Goal: Transaction & Acquisition: Purchase product/service

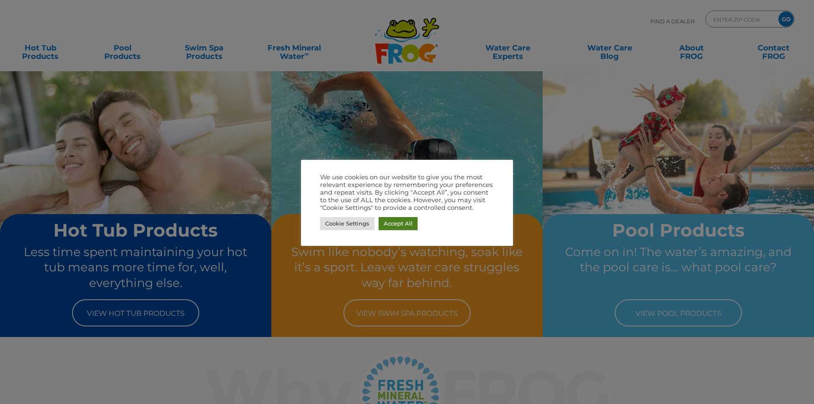
click at [401, 225] on link "Accept All" at bounding box center [398, 223] width 39 height 13
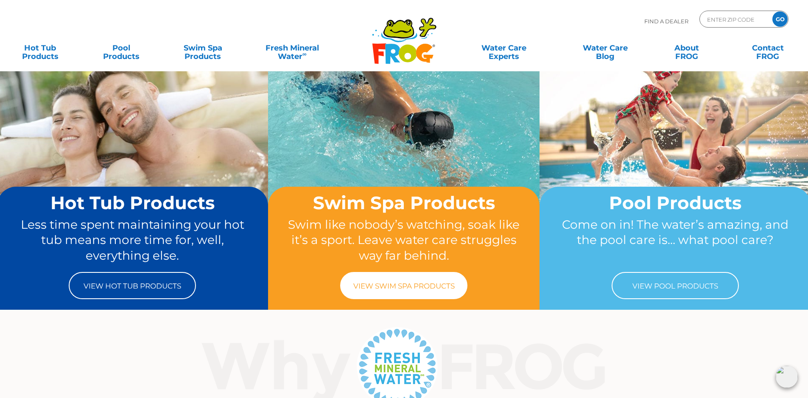
scroll to position [42, 0]
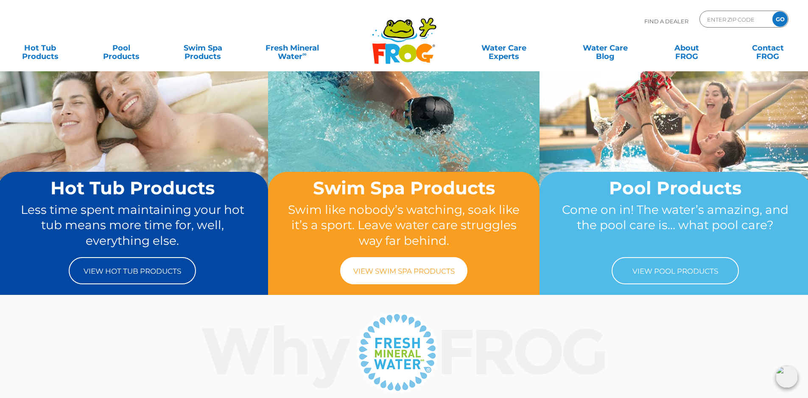
click at [406, 269] on link "View Swim Spa Products" at bounding box center [403, 270] width 127 height 27
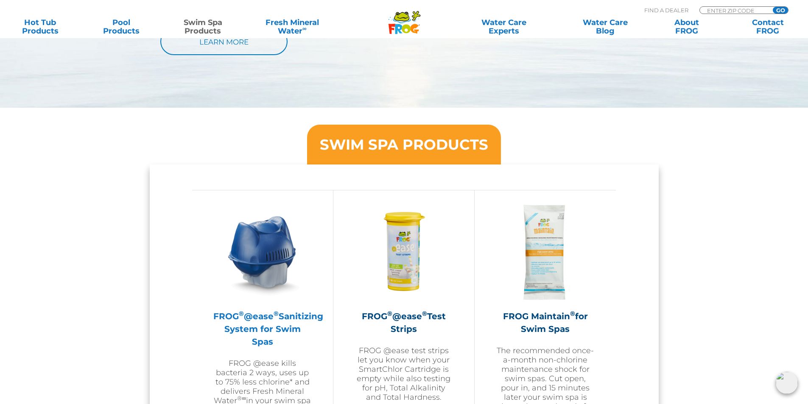
scroll to position [636, 0]
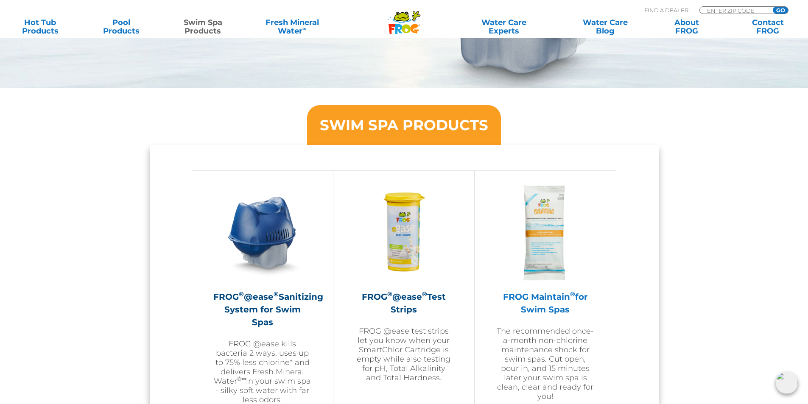
click at [530, 248] on img at bounding box center [545, 233] width 98 height 98
click at [545, 239] on img at bounding box center [545, 233] width 98 height 98
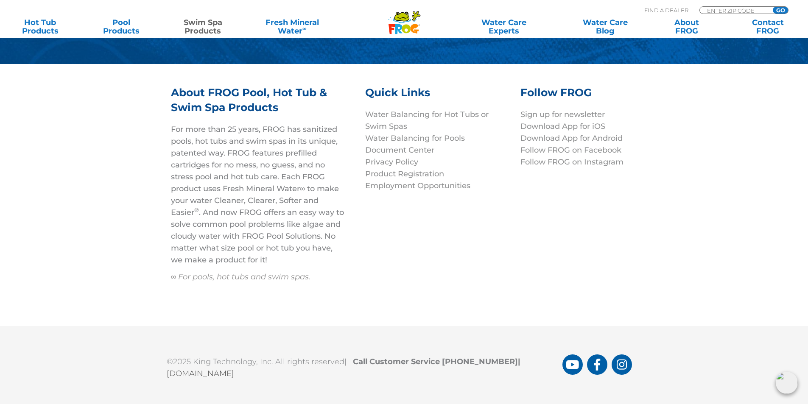
scroll to position [2064, 0]
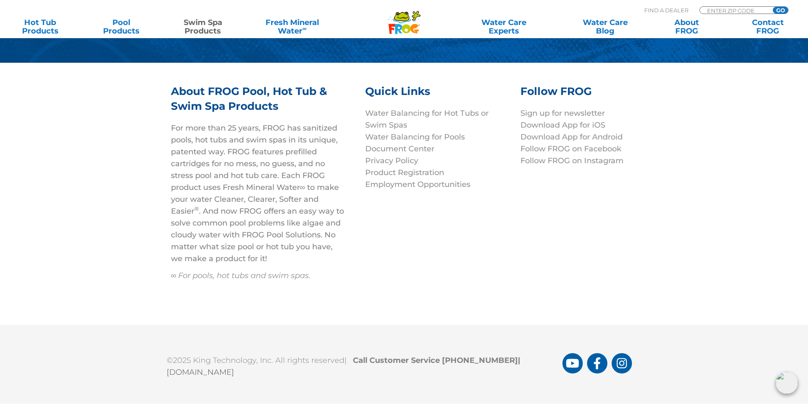
click at [221, 368] on link "[DOMAIN_NAME]" at bounding box center [200, 372] width 67 height 9
